Goal: Task Accomplishment & Management: Use online tool/utility

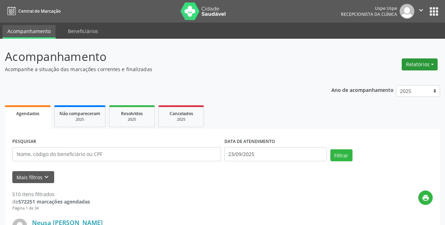
click at [414, 62] on button "Relatórios" at bounding box center [419, 64] width 36 height 12
click at [369, 77] on link "Agendamentos" at bounding box center [400, 80] width 76 height 10
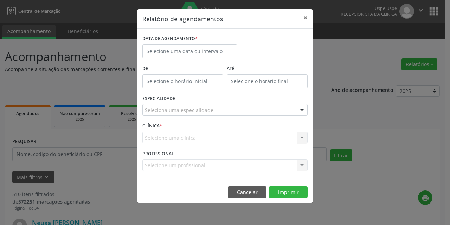
click at [189, 39] on label "DATA DE AGENDAMENTO *" at bounding box center [169, 38] width 55 height 11
click at [189, 47] on input "text" at bounding box center [189, 51] width 95 height 14
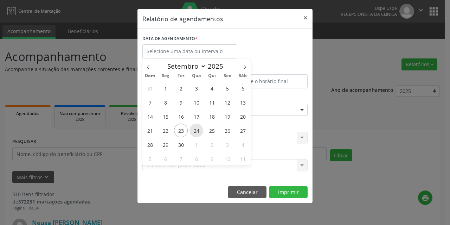
click at [200, 129] on span "24" at bounding box center [196, 130] width 14 height 14
type input "[DATE]"
click at [200, 129] on span "24" at bounding box center [196, 130] width 14 height 14
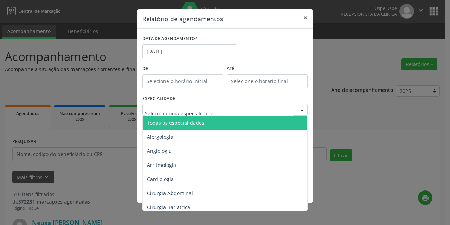
click at [215, 113] on div at bounding box center [224, 110] width 165 height 12
click at [207, 127] on span "Todas as especialidades" at bounding box center [226, 123] width 166 height 14
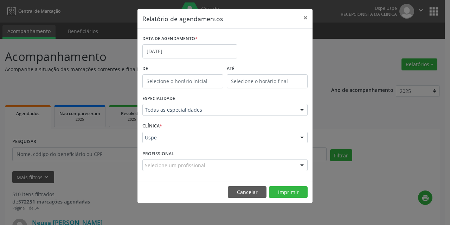
click at [173, 142] on div "Uspe" at bounding box center [224, 137] width 165 height 12
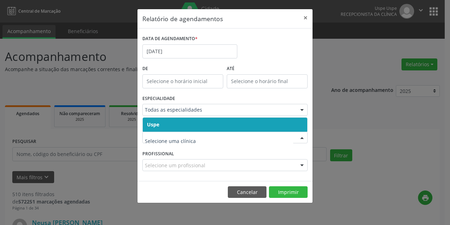
click at [171, 127] on span "Uspe" at bounding box center [225, 124] width 164 height 14
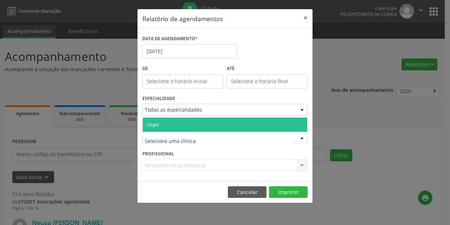
click at [172, 125] on span "Uspe" at bounding box center [225, 124] width 164 height 14
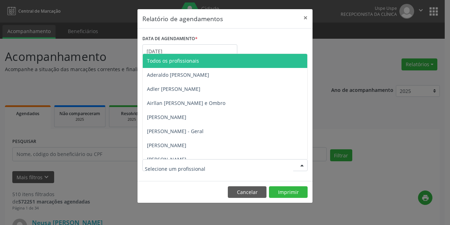
click at [194, 64] on span "Todos os profissionais" at bounding box center [173, 60] width 52 height 7
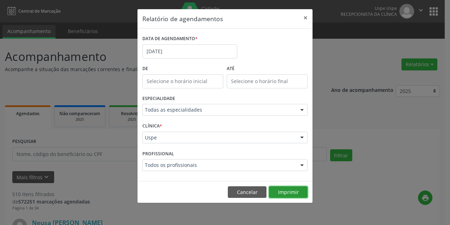
click at [296, 189] on button "Imprimir" at bounding box center [288, 192] width 39 height 12
